Goal: Ask a question

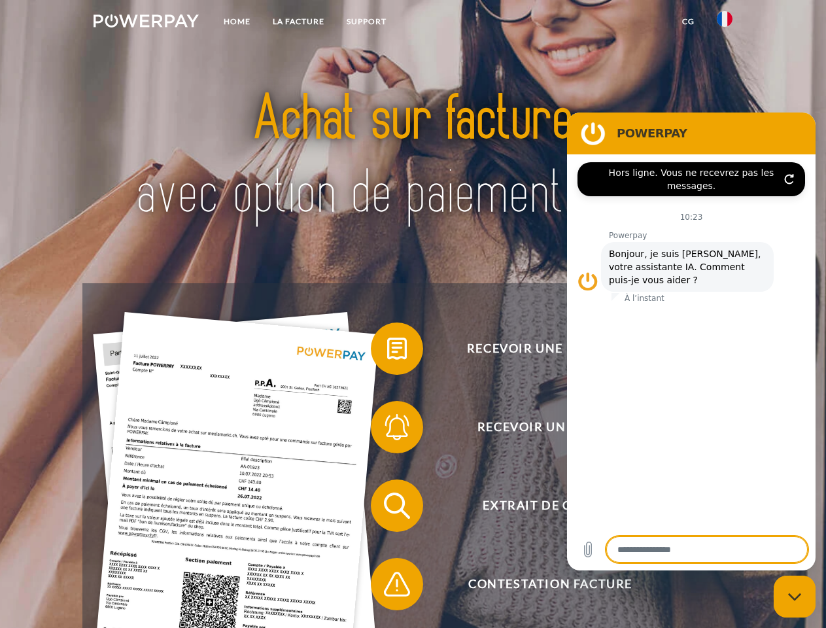
click at [146, 23] on img at bounding box center [146, 20] width 105 height 13
click at [725, 23] on img at bounding box center [725, 19] width 16 height 16
click at [688, 22] on link "CG" at bounding box center [688, 22] width 35 height 24
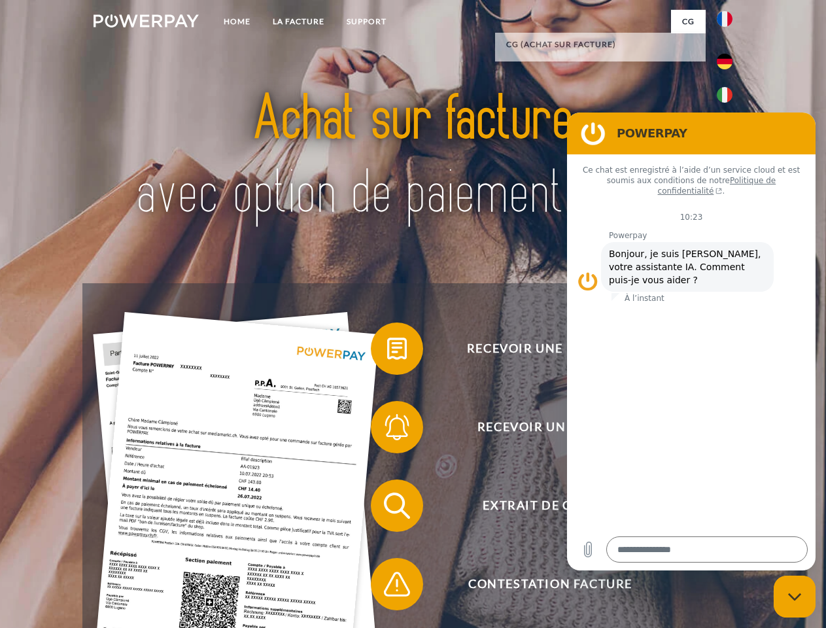
click at [387, 351] on span at bounding box center [377, 348] width 65 height 65
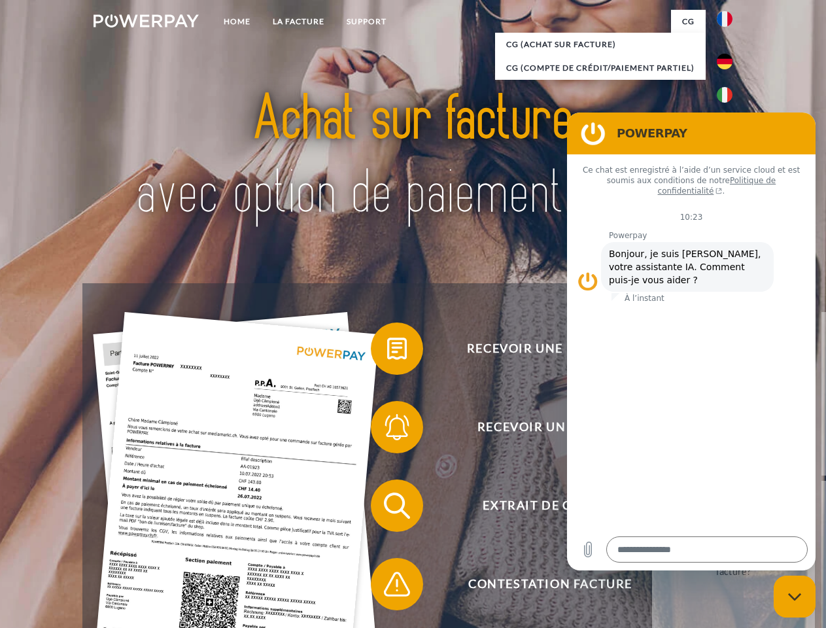
click at [387, 430] on div "Recevoir une facture ? Recevoir un rappel? Extrait de compte retour" at bounding box center [412, 544] width 661 height 523
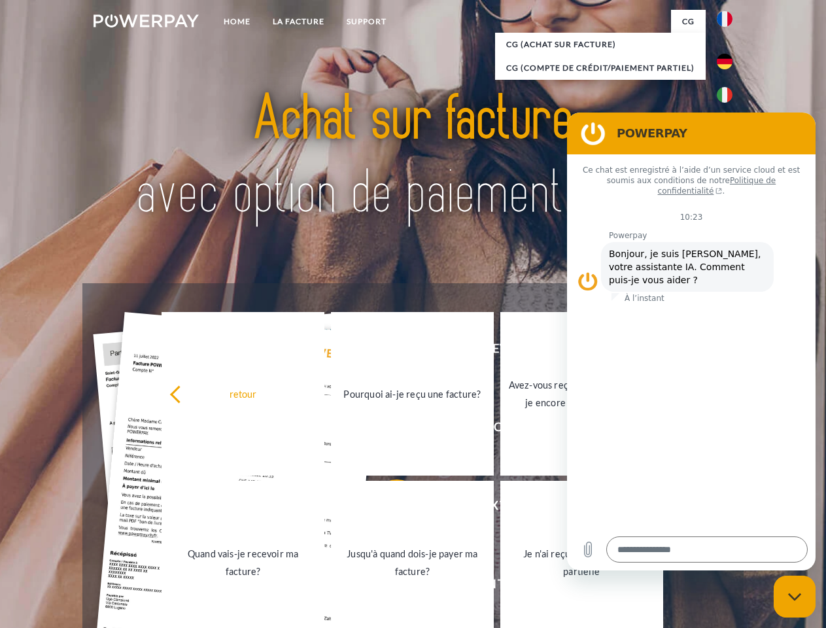
click at [387, 508] on link "Jusqu'à quand dois-je payer ma facture?" at bounding box center [412, 563] width 163 height 164
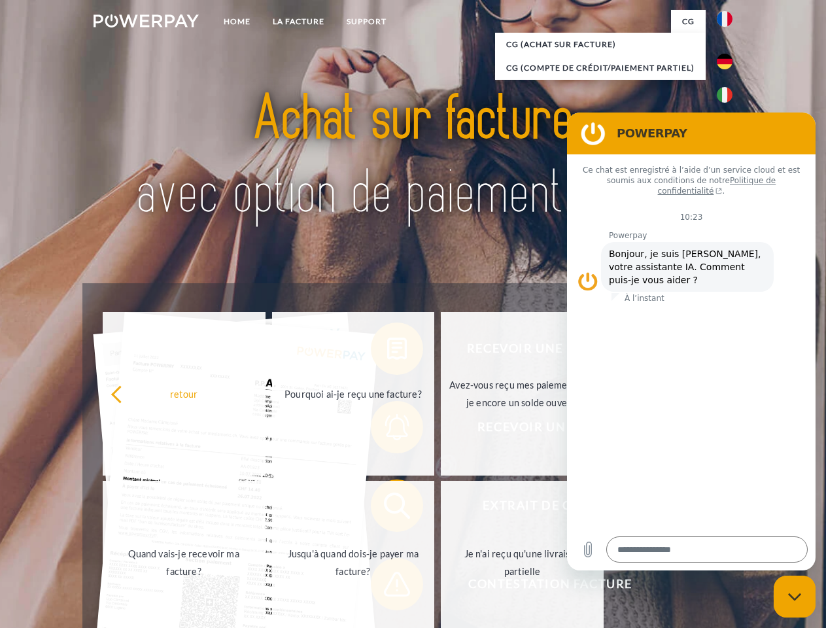
click at [387, 587] on span at bounding box center [377, 584] width 65 height 65
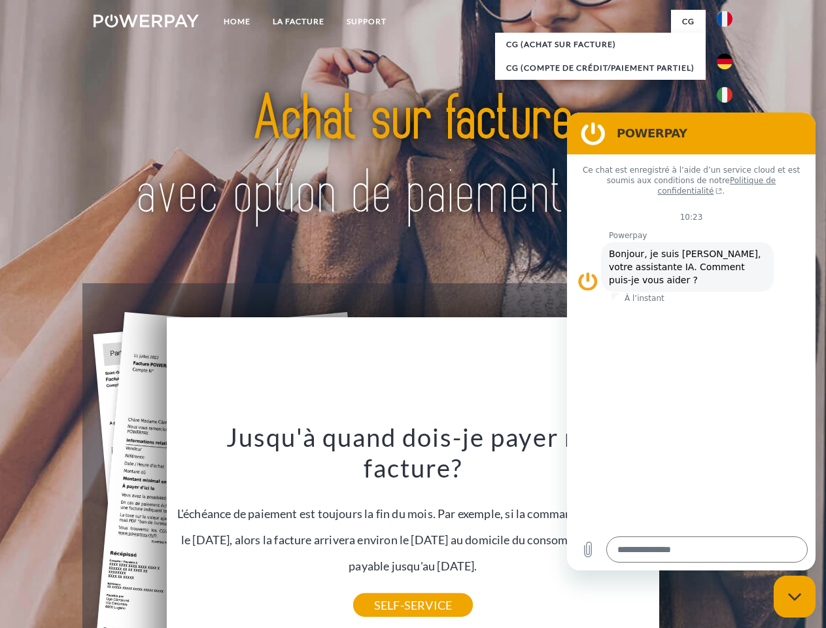
click at [795, 597] on icon "Fermer la fenêtre de messagerie" at bounding box center [795, 597] width 14 height 9
type textarea "*"
